Goal: Task Accomplishment & Management: Complete application form

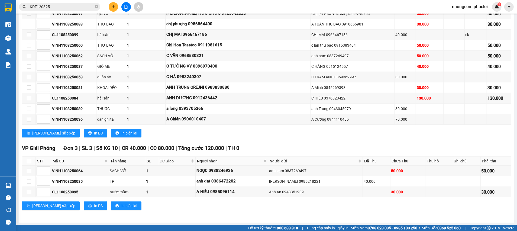
click at [310, 134] on div "[PERSON_NAME] sắp xếp In DS In biên lai" at bounding box center [267, 133] width 490 height 9
click at [232, 201] on div "[PERSON_NAME] sắp xếp In DS In biên lai" at bounding box center [267, 205] width 490 height 9
click at [78, 12] on div "Kết quả tìm kiếm ( 25 ) Bộ lọc Ngày tạo đơn gần nhất Mã ĐH Trạng thái Món hàng …" at bounding box center [258, 7] width 517 height 14
click at [78, 9] on input "KDT120825" at bounding box center [62, 7] width 64 height 6
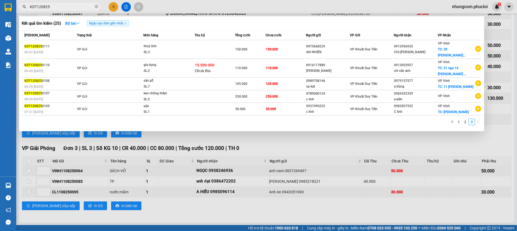
click at [78, 9] on input "KDT120825" at bounding box center [62, 7] width 64 height 6
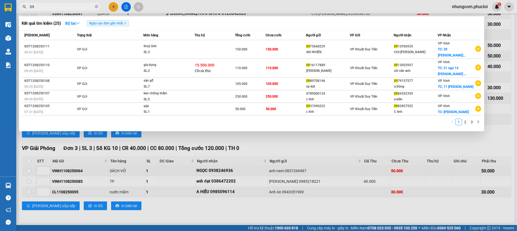
type input "0"
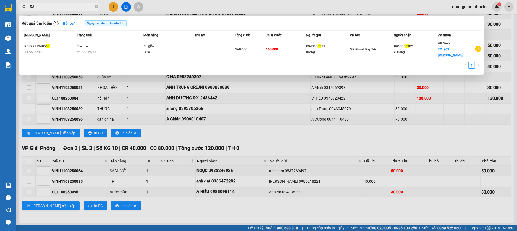
type input "5"
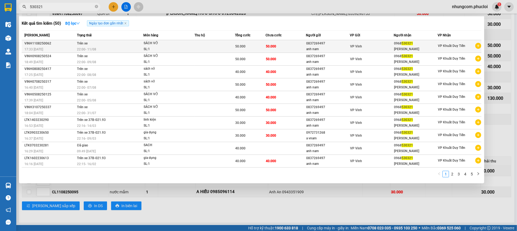
type input "530321"
click at [297, 44] on td "50.000" at bounding box center [286, 46] width 41 height 13
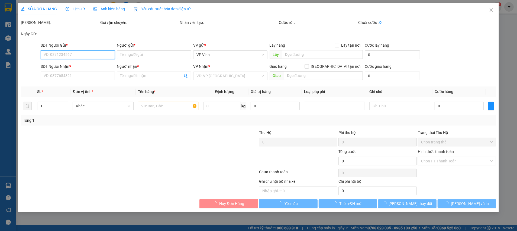
type input "0837269497"
type input "anh nam"
type input "0968530321"
type input "[PERSON_NAME]"
type input "50.000"
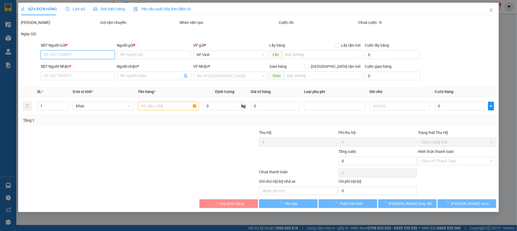
type input "50.000"
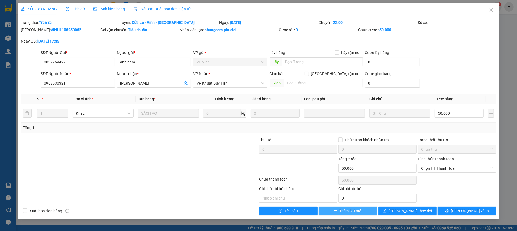
click at [349, 213] on span "Thêm ĐH mới" at bounding box center [350, 211] width 23 height 6
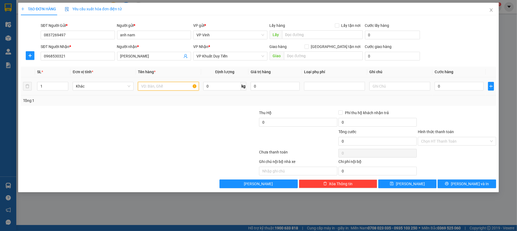
click at [153, 85] on input "text" at bounding box center [168, 86] width 61 height 9
type input "sách vở"
click at [453, 89] on input "0" at bounding box center [459, 86] width 49 height 9
type input "5"
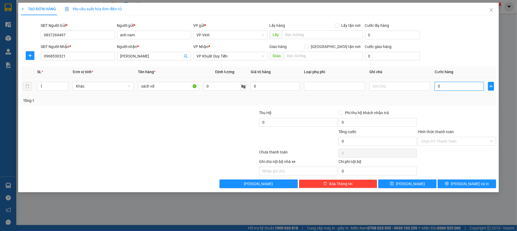
type input "5"
type input "50"
type input "50.000"
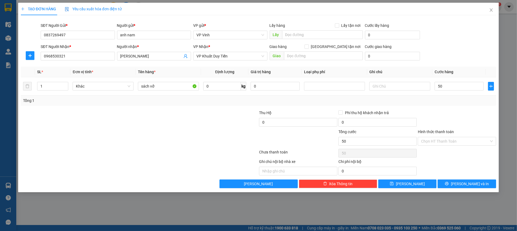
type input "50.000"
click at [465, 169] on div "Ghi chú nội bộ nhà xe Chi phí nội bộ 0" at bounding box center [258, 167] width 477 height 17
click at [464, 178] on div "Transit Pickup Surcharge Ids Transit Deliver Surcharge Ids Transit Deliver Surc…" at bounding box center [258, 104] width 475 height 169
click at [464, 182] on span "[PERSON_NAME] và In" at bounding box center [470, 184] width 38 height 6
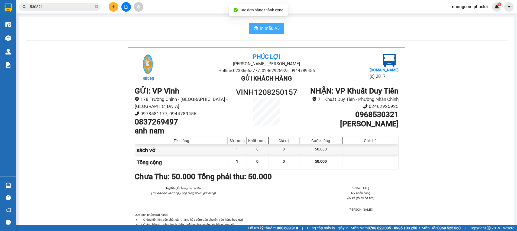
click at [260, 25] on span "In mẫu A5" at bounding box center [270, 28] width 20 height 7
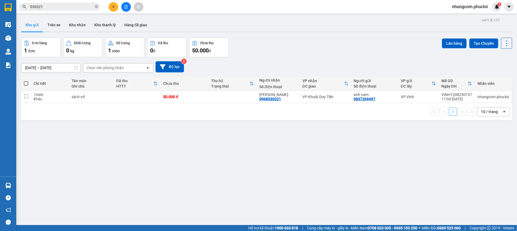
click at [393, 154] on div "ver 1.8.137 Kho gửi Trên xe Kho nhận Kho thanh [PERSON_NAME] đã giao Đơn hàng 1…" at bounding box center [266, 131] width 495 height 231
click at [258, 157] on div "ver 1.8.137 Kho gửi Trên xe Kho nhận Kho thanh [PERSON_NAME] đã giao Đơn hàng 1…" at bounding box center [266, 131] width 495 height 231
click at [250, 118] on div "1 10 / trang open" at bounding box center [266, 111] width 491 height 17
